Goal: Register for event/course

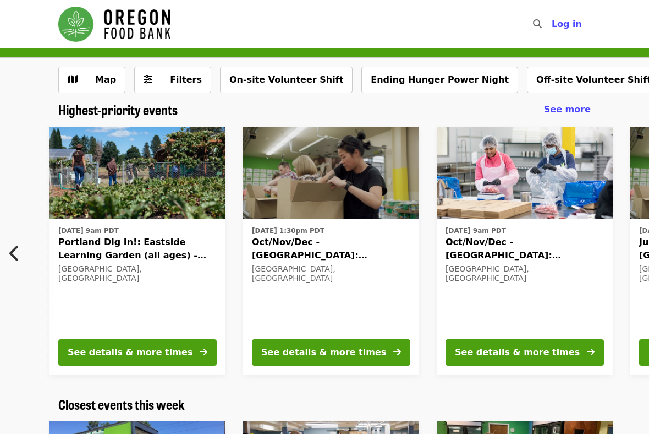
scroll to position [0, 862]
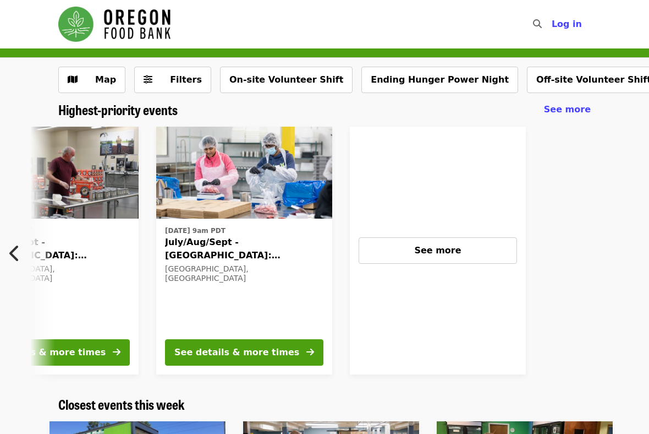
click at [12, 256] on icon "chevron-left icon" at bounding box center [14, 253] width 11 height 21
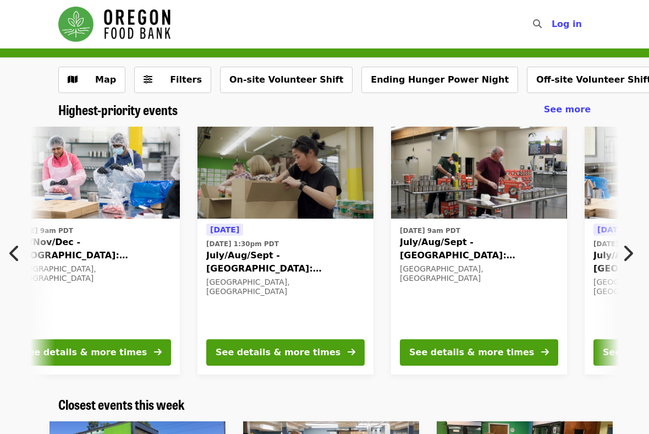
click at [12, 256] on icon "chevron-left icon" at bounding box center [14, 253] width 11 height 21
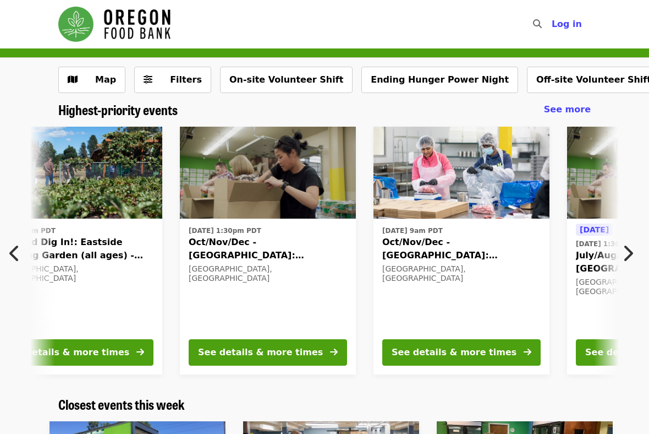
scroll to position [0, 4]
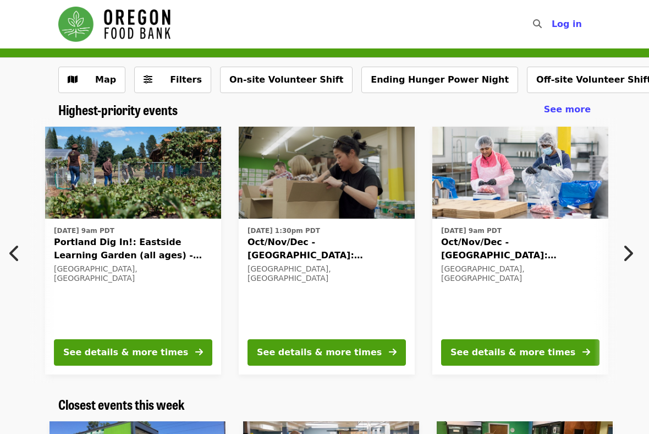
click at [12, 256] on icon "chevron-left icon" at bounding box center [14, 253] width 11 height 21
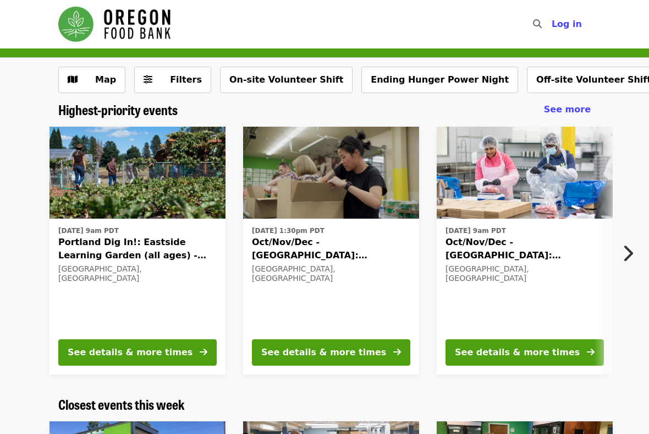
click at [631, 254] on icon "chevron-right icon" at bounding box center [627, 253] width 11 height 21
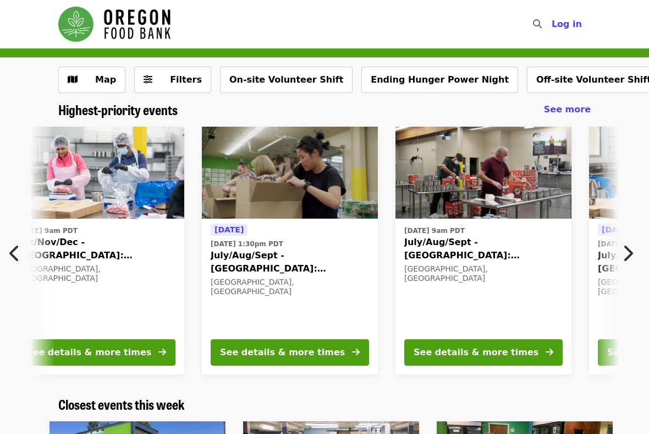
click at [631, 254] on icon "chevron-right icon" at bounding box center [627, 253] width 11 height 21
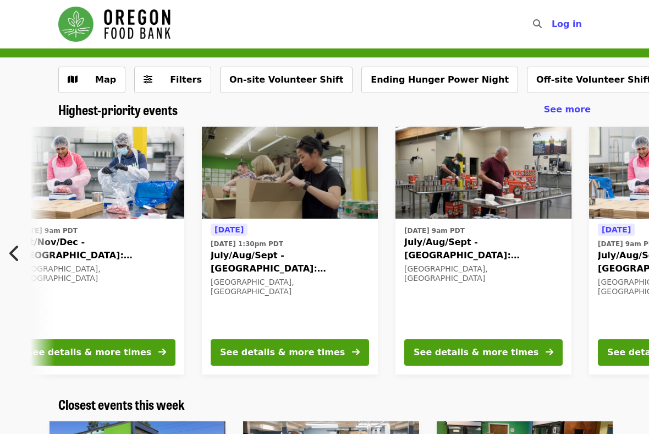
scroll to position [0, 857]
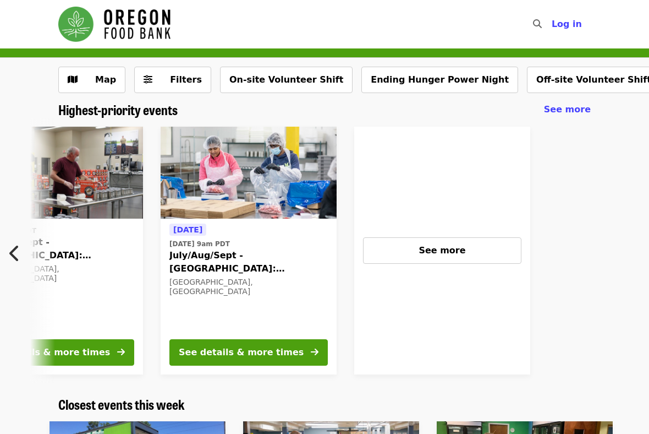
click at [221, 263] on span "July/Aug/Sept - [GEOGRAPHIC_DATA]: Repack/Sort (age [DEMOGRAPHIC_DATA]+)" at bounding box center [248, 262] width 158 height 26
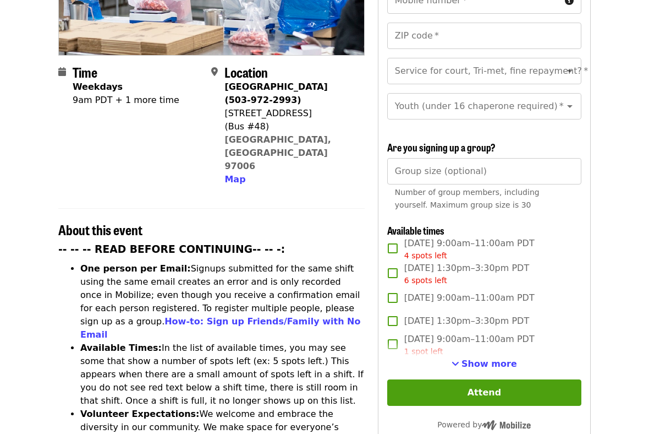
scroll to position [233, 0]
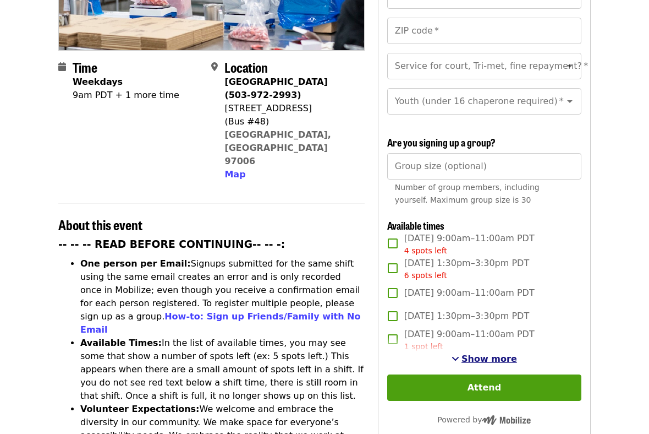
click at [478, 353] on span "Show more" at bounding box center [490, 358] width 56 height 10
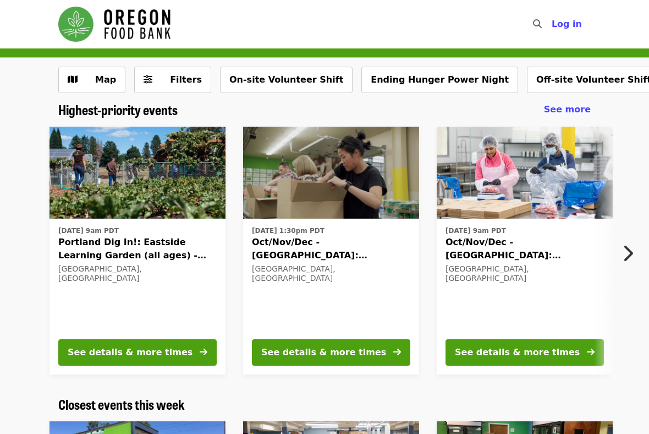
click at [630, 251] on icon "chevron-right icon" at bounding box center [627, 253] width 11 height 21
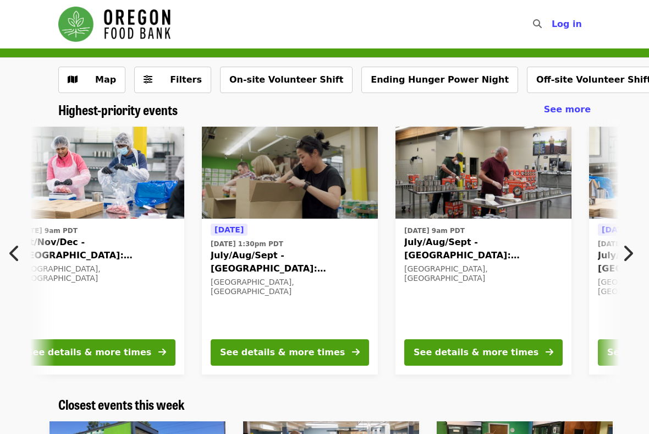
scroll to position [0, 429]
click at [630, 251] on icon "chevron-right icon" at bounding box center [627, 253] width 11 height 21
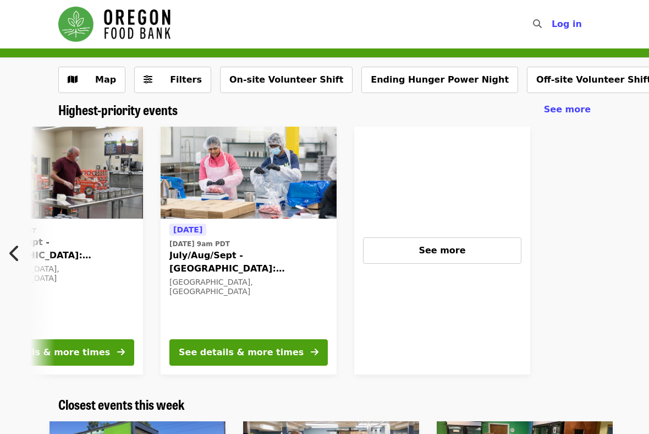
click at [256, 251] on span "July/Aug/Sept - [GEOGRAPHIC_DATA]: Repack/Sort (age [DEMOGRAPHIC_DATA]+)" at bounding box center [248, 262] width 158 height 26
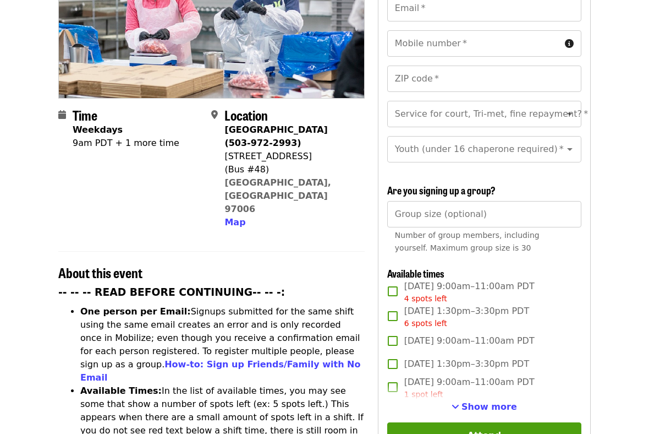
scroll to position [188, 0]
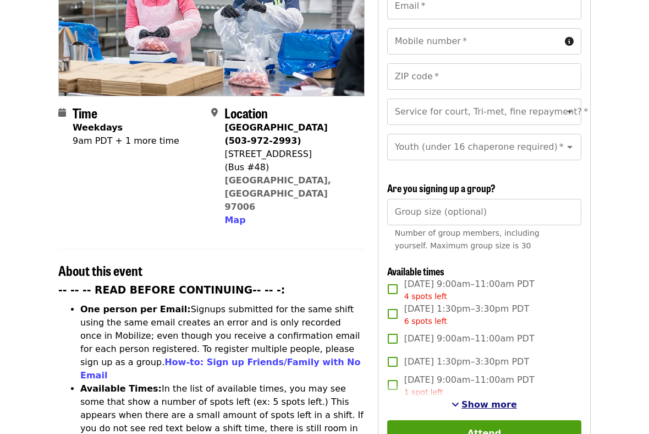
click at [498, 399] on span "Show more" at bounding box center [490, 404] width 56 height 10
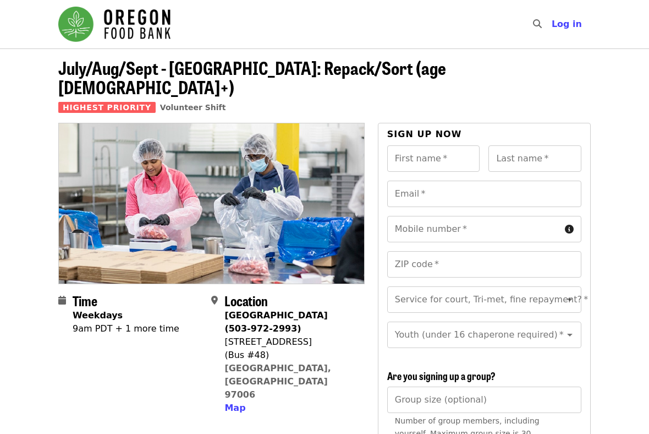
scroll to position [0, 0]
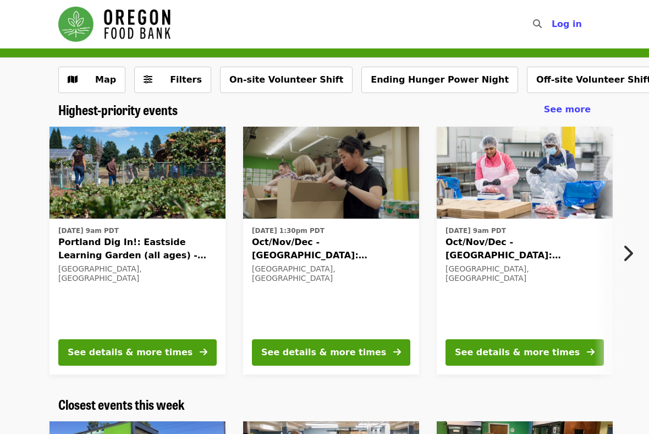
click at [306, 253] on span "Oct/Nov/Dec - [GEOGRAPHIC_DATA]: Repack/Sort (age [DEMOGRAPHIC_DATA]+)" at bounding box center [331, 248] width 158 height 26
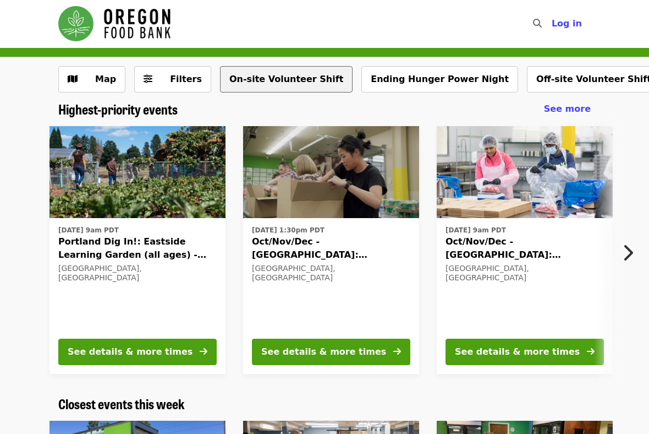
click at [266, 75] on button "On-site Volunteer Shift" at bounding box center [286, 79] width 133 height 26
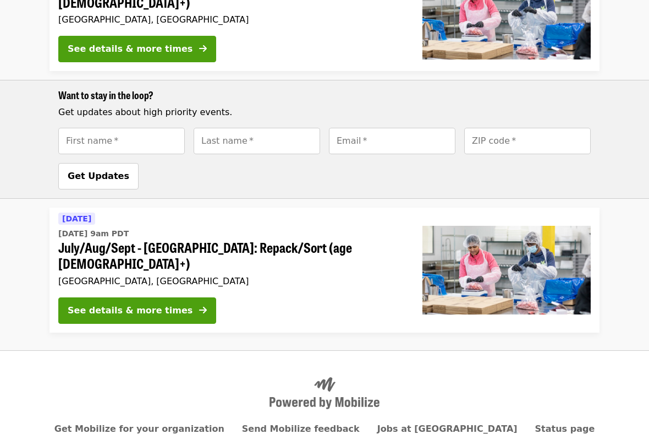
scroll to position [781, 0]
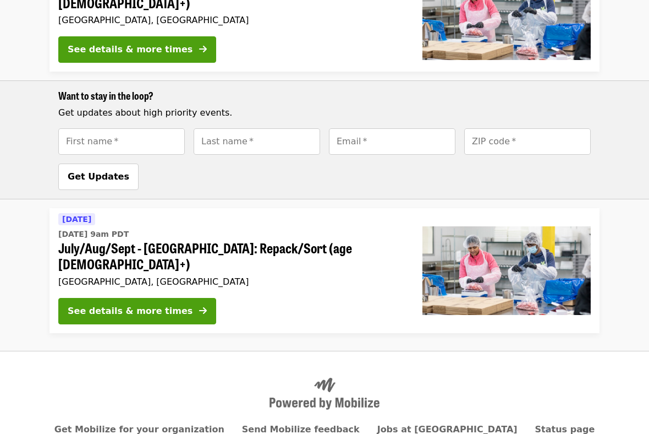
click at [287, 240] on span "July/Aug/Sept - [GEOGRAPHIC_DATA]: Repack/Sort (age [DEMOGRAPHIC_DATA]+)" at bounding box center [231, 256] width 347 height 32
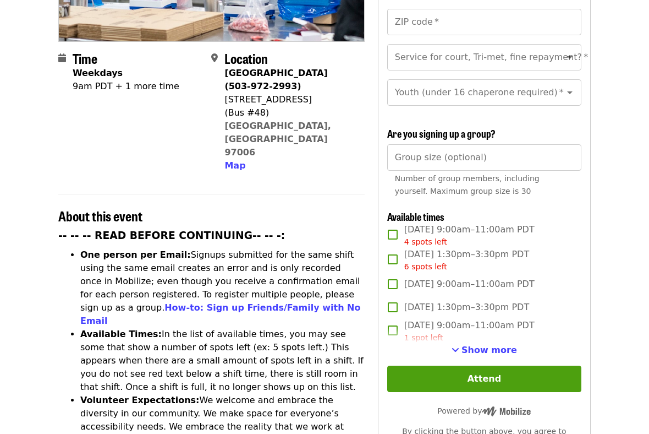
scroll to position [244, 0]
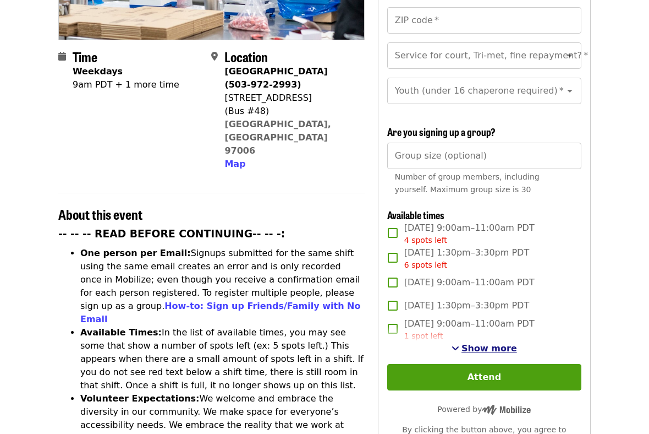
click at [477, 343] on span "Show more" at bounding box center [490, 348] width 56 height 10
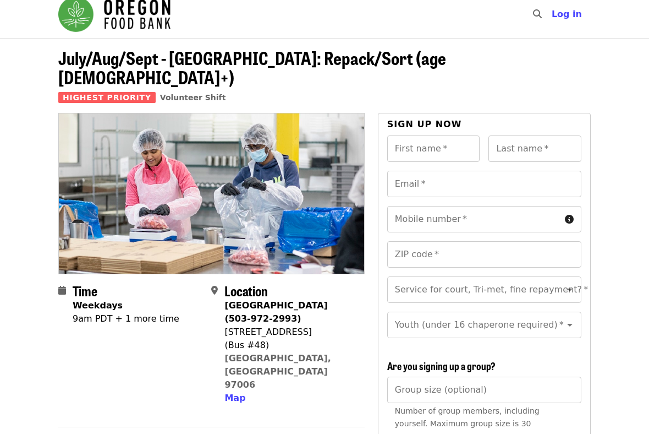
scroll to position [9, 0]
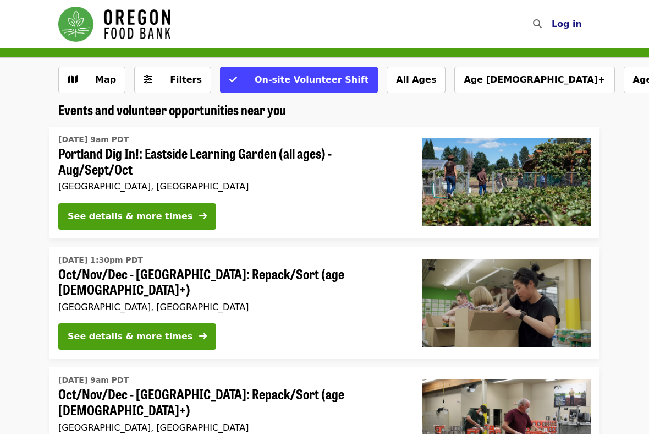
click at [574, 23] on span "Log in" at bounding box center [567, 24] width 30 height 10
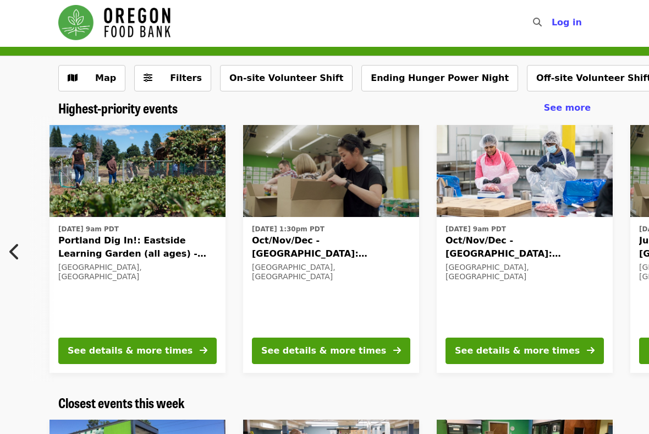
scroll to position [0, 862]
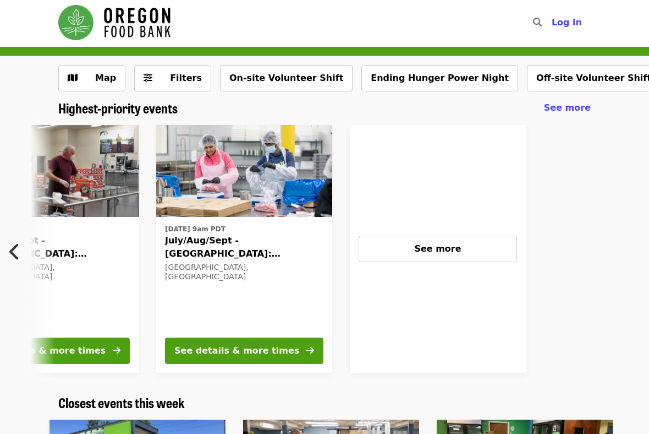
click at [251, 246] on span "July/Aug/Sept - [GEOGRAPHIC_DATA]: Repack/Sort (age [DEMOGRAPHIC_DATA]+)" at bounding box center [244, 247] width 158 height 26
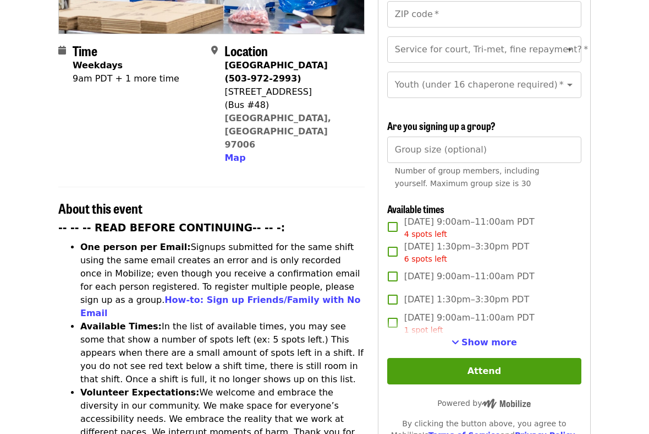
scroll to position [251, 0]
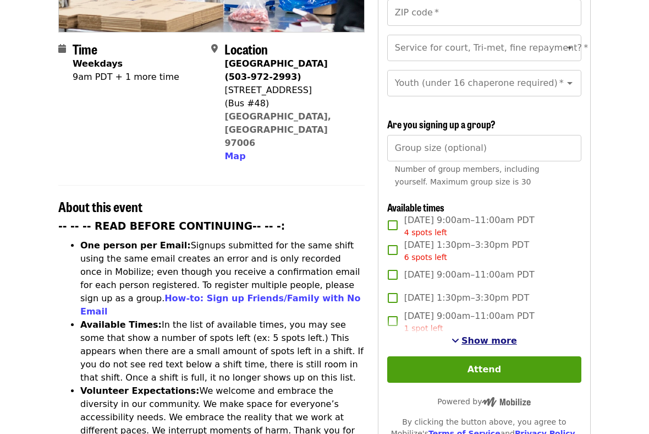
click at [473, 335] on span "Show more" at bounding box center [490, 340] width 56 height 10
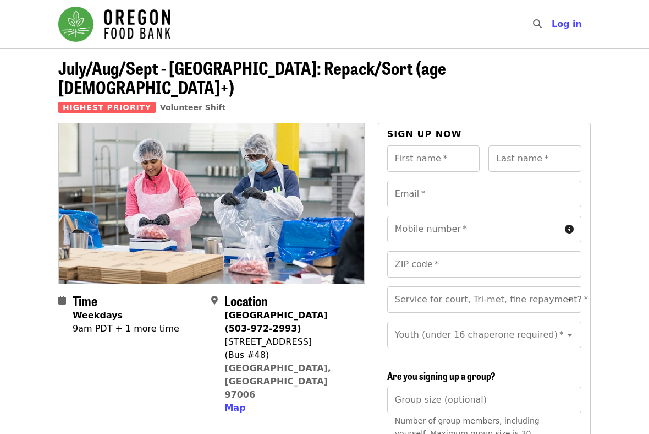
scroll to position [0, 0]
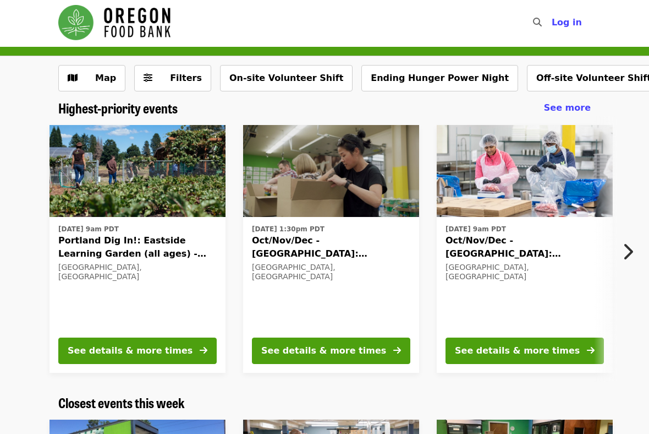
click at [628, 250] on icon "chevron-right icon" at bounding box center [627, 251] width 11 height 21
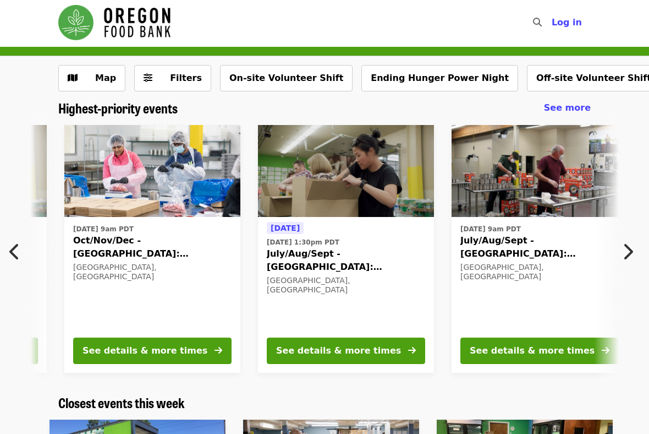
scroll to position [0, 429]
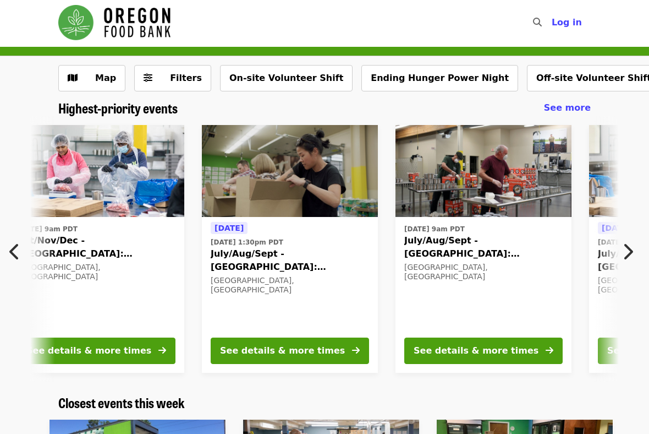
click at [74, 251] on span "Oct/Nov/Dec - [GEOGRAPHIC_DATA]: Repack/Sort (age [DEMOGRAPHIC_DATA]+)" at bounding box center [96, 247] width 158 height 26
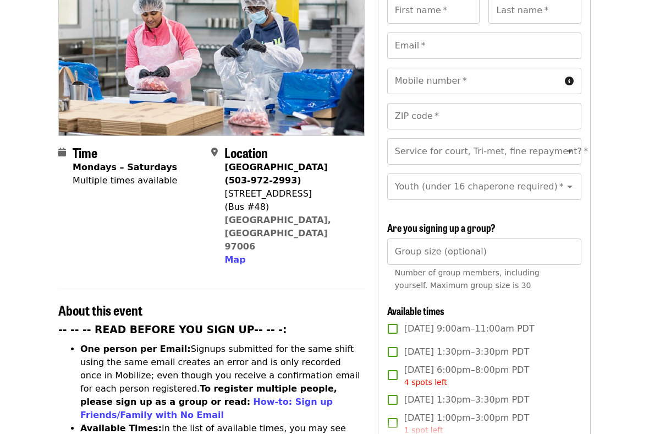
scroll to position [148, 0]
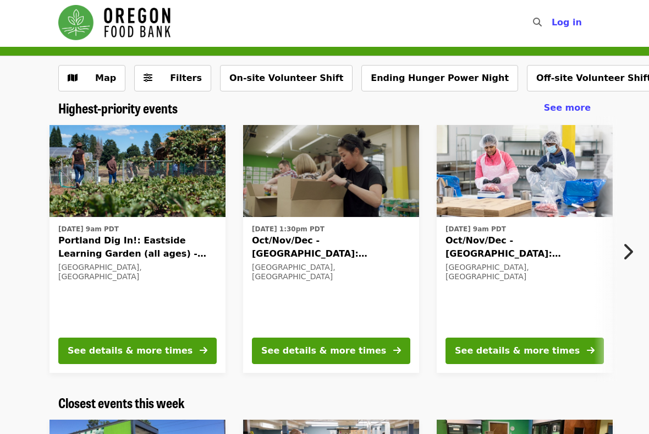
click at [629, 251] on icon "chevron-right icon" at bounding box center [627, 251] width 11 height 21
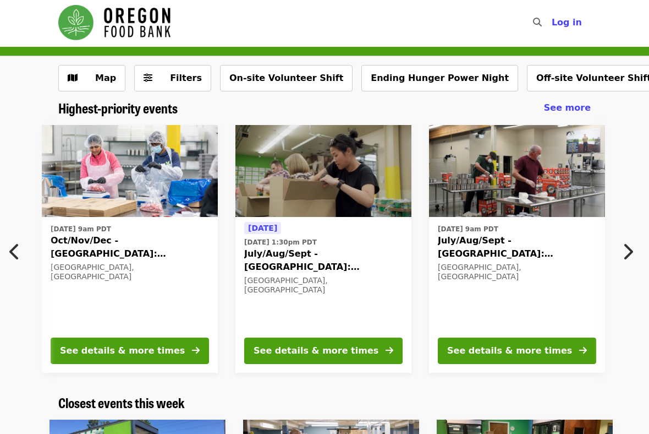
scroll to position [0, 429]
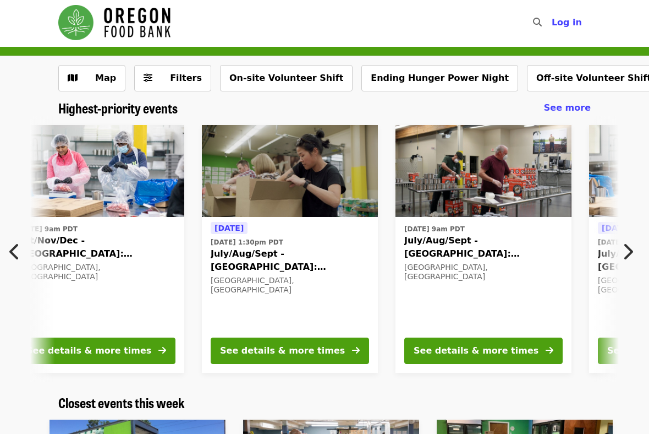
click at [302, 265] on span "July/Aug/Sept - [GEOGRAPHIC_DATA]: Repack/Sort (age [DEMOGRAPHIC_DATA]+)" at bounding box center [290, 260] width 158 height 26
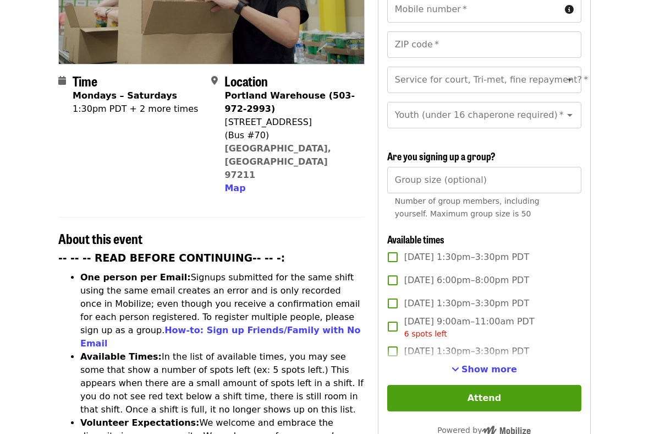
scroll to position [221, 0]
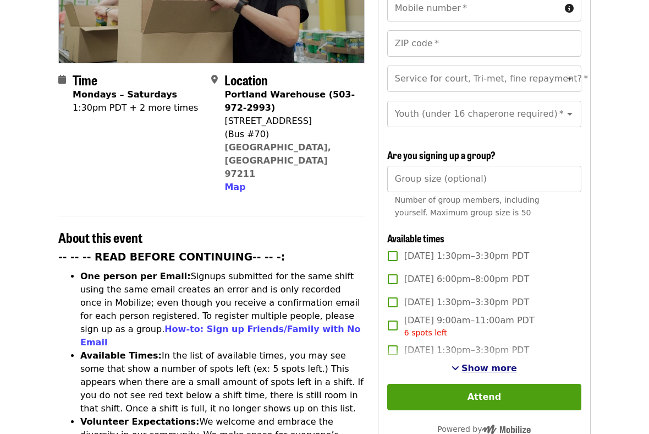
click at [489, 361] on button "Show more" at bounding box center [484, 367] width 65 height 13
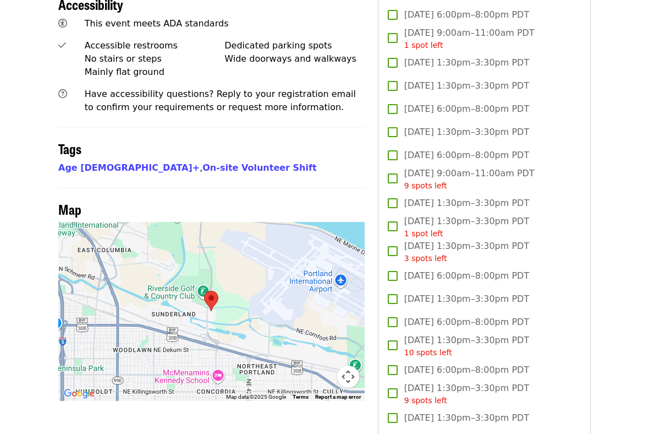
scroll to position [793, 0]
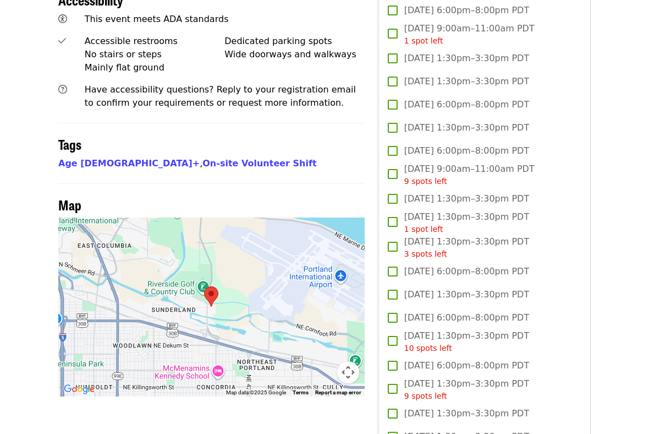
scroll to position [2, 0]
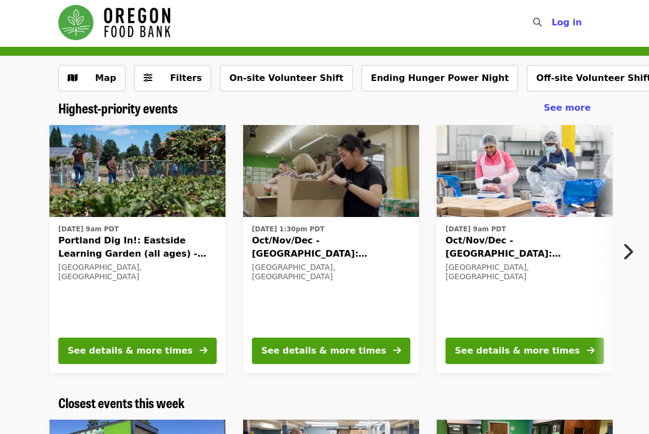
click at [634, 249] on button "Next item" at bounding box center [631, 251] width 36 height 31
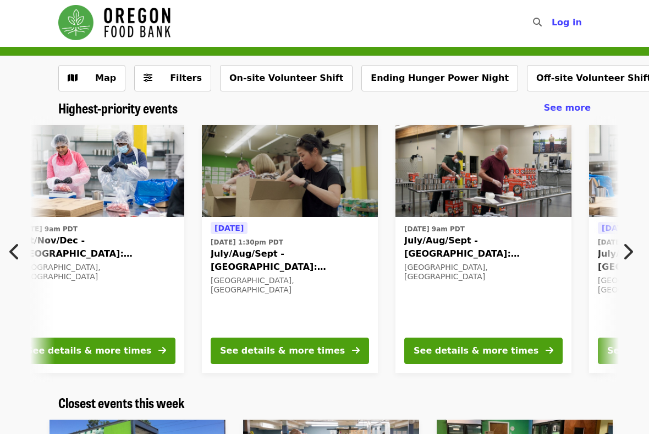
click at [504, 251] on span "July/Aug/Sept - [GEOGRAPHIC_DATA]: Repack/Sort (age [DEMOGRAPHIC_DATA]+)" at bounding box center [483, 247] width 158 height 26
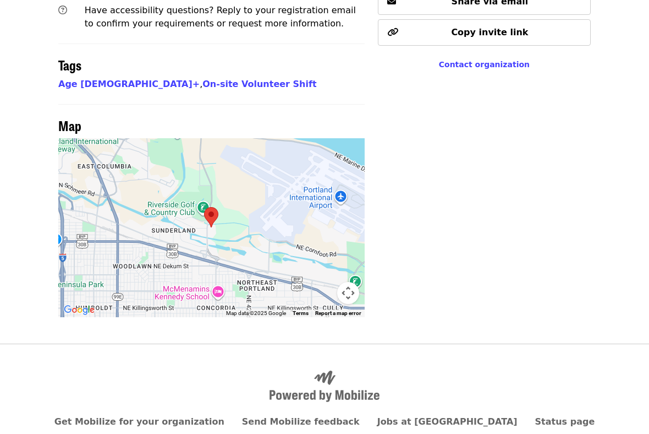
scroll to position [874, 0]
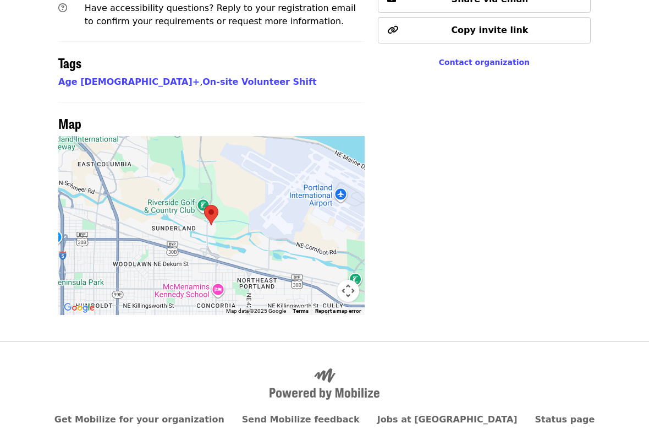
scroll to position [2, 0]
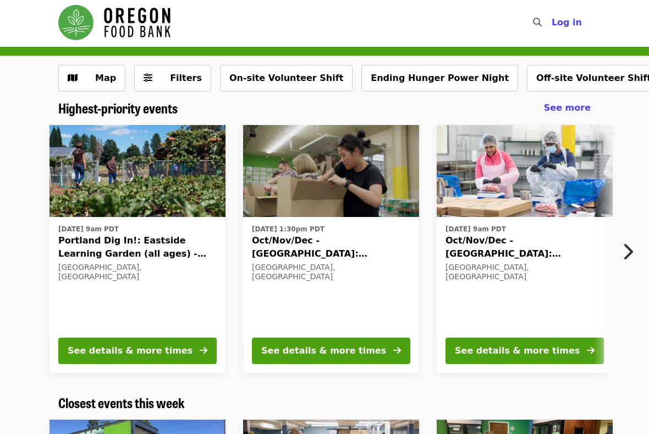
click at [632, 257] on icon "chevron-right icon" at bounding box center [627, 251] width 11 height 21
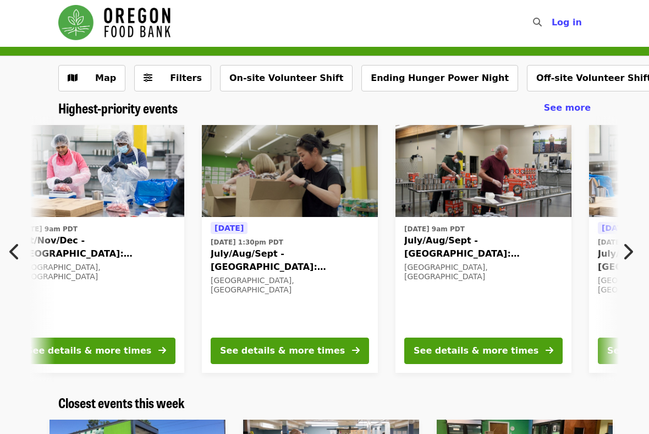
click at [632, 257] on icon "chevron-right icon" at bounding box center [627, 251] width 11 height 21
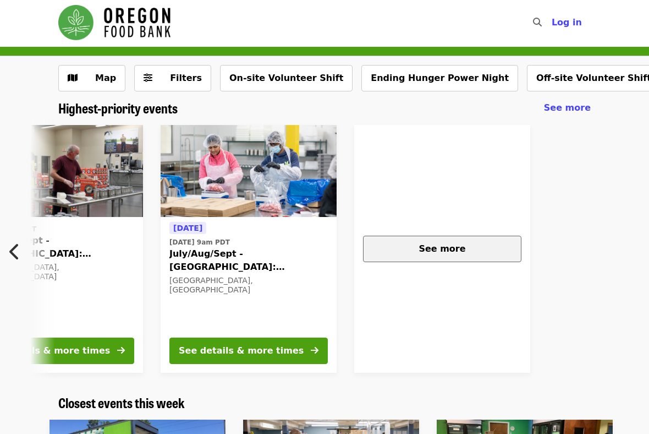
click at [469, 257] on button "See more" at bounding box center [442, 248] width 158 height 26
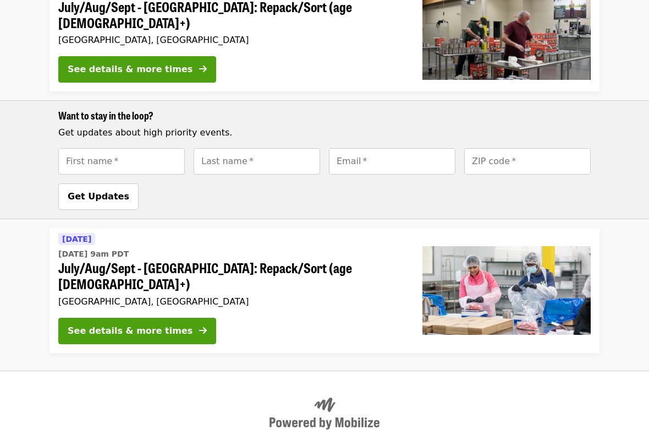
scroll to position [765, 0]
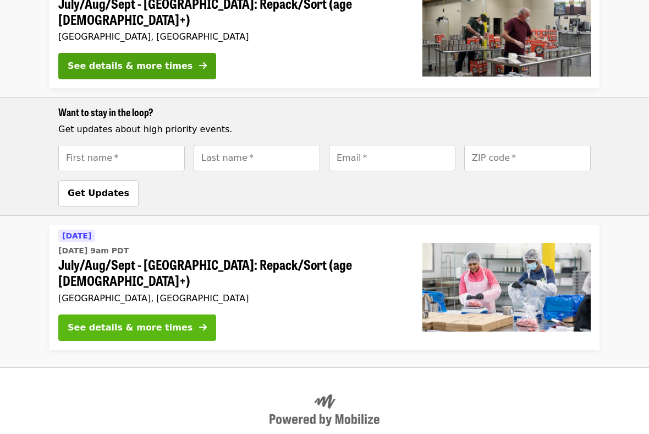
click at [163, 321] on div "See details & more times" at bounding box center [130, 327] width 125 height 13
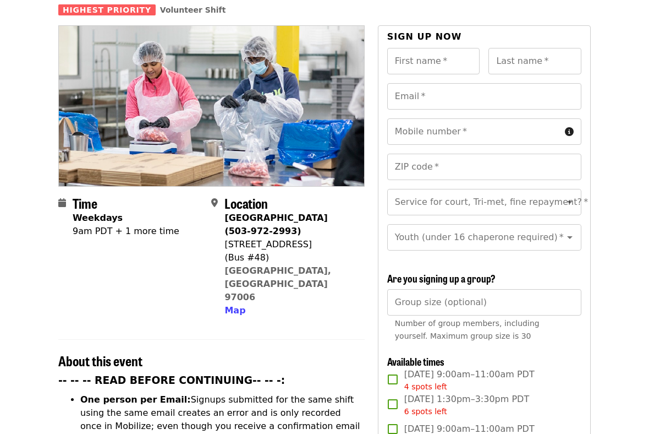
scroll to position [195, 0]
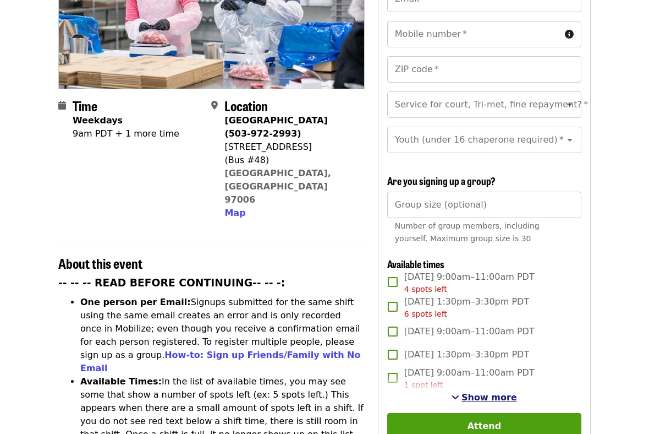
click at [485, 392] on span "Show more" at bounding box center [490, 397] width 56 height 10
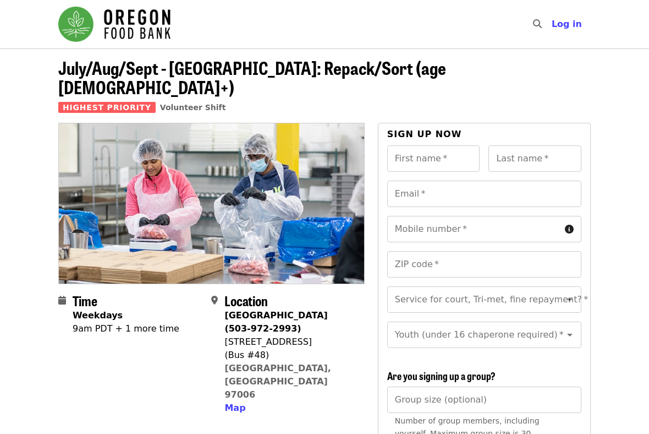
scroll to position [0, 0]
